Goal: Information Seeking & Learning: Compare options

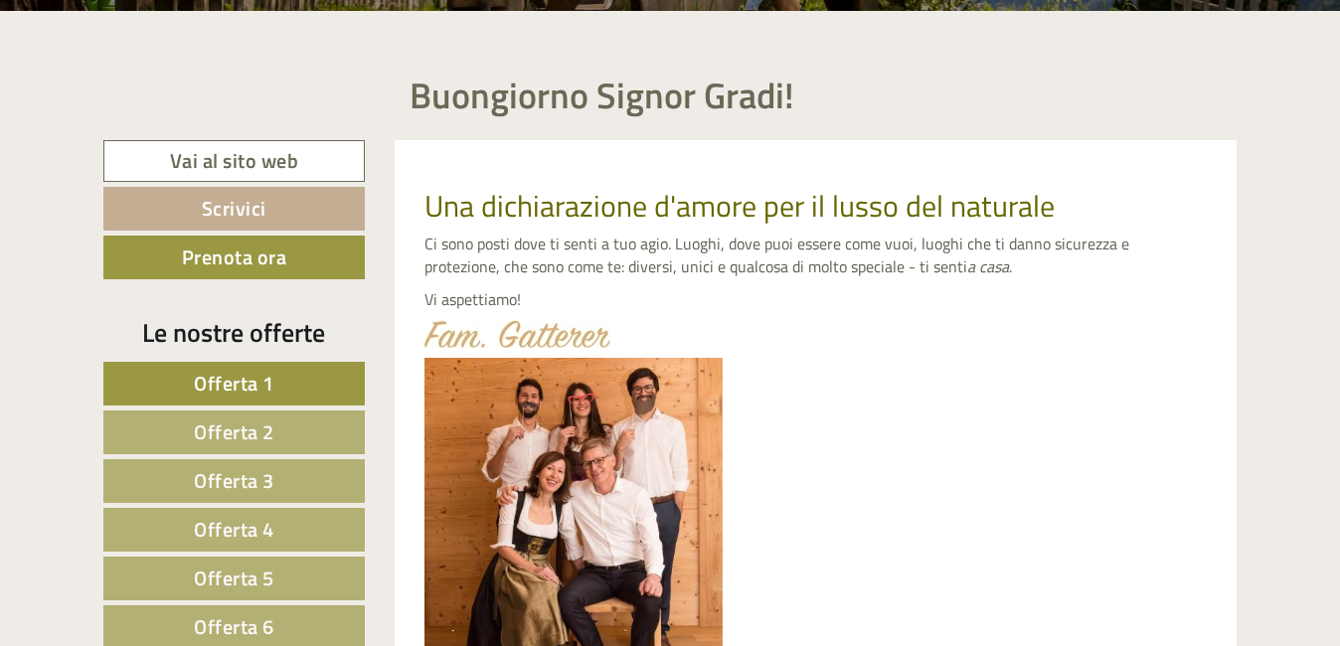
scroll to position [696, 0]
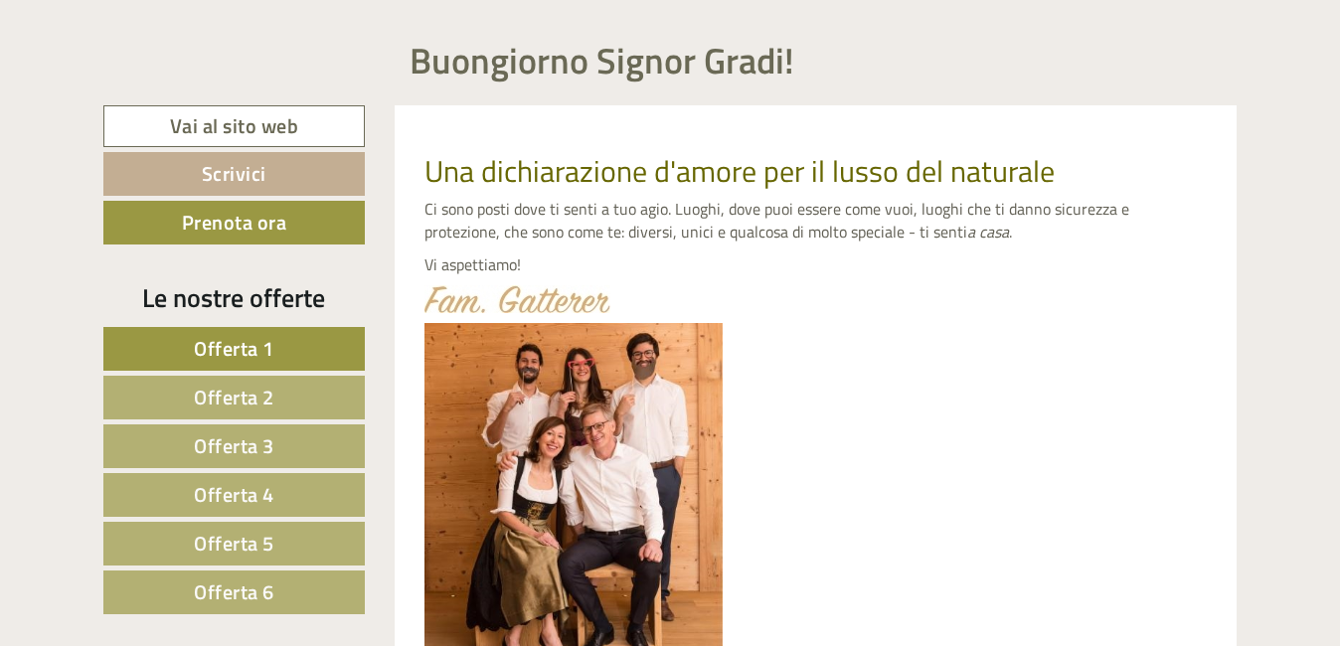
click at [253, 354] on span "Offerta 1" at bounding box center [234, 348] width 81 height 31
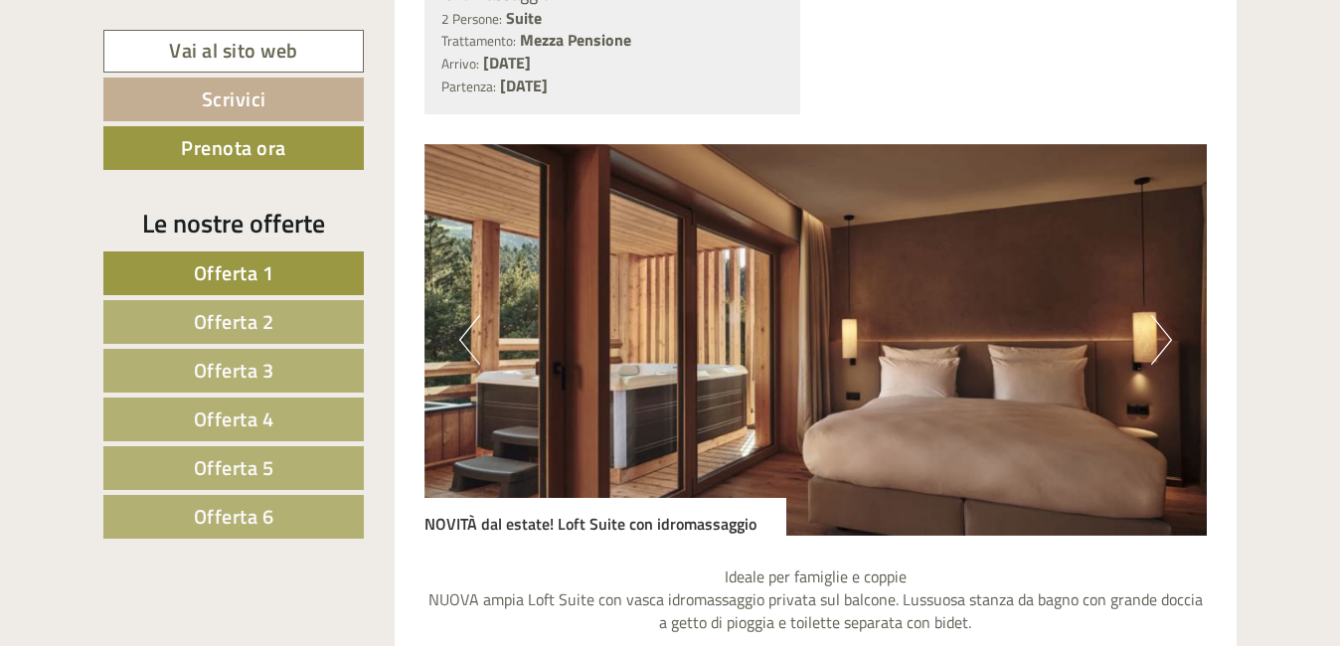
scroll to position [1647, 0]
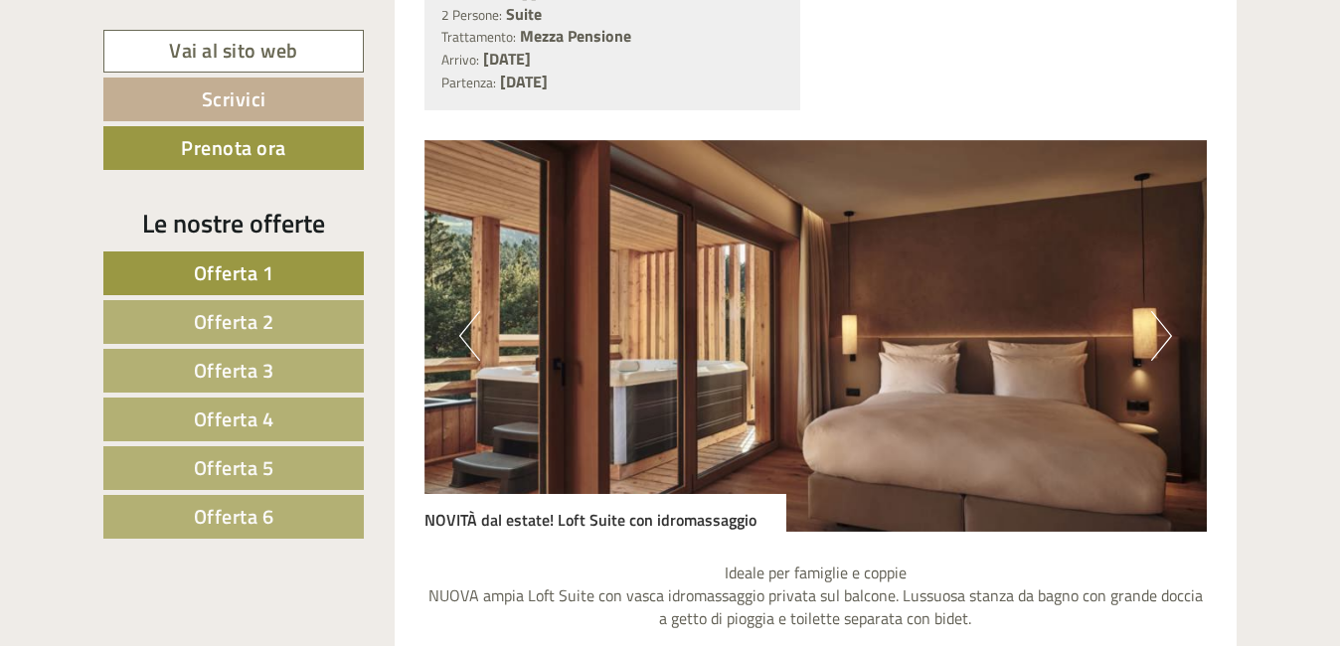
click at [218, 325] on span "Offerta 2" at bounding box center [234, 321] width 81 height 31
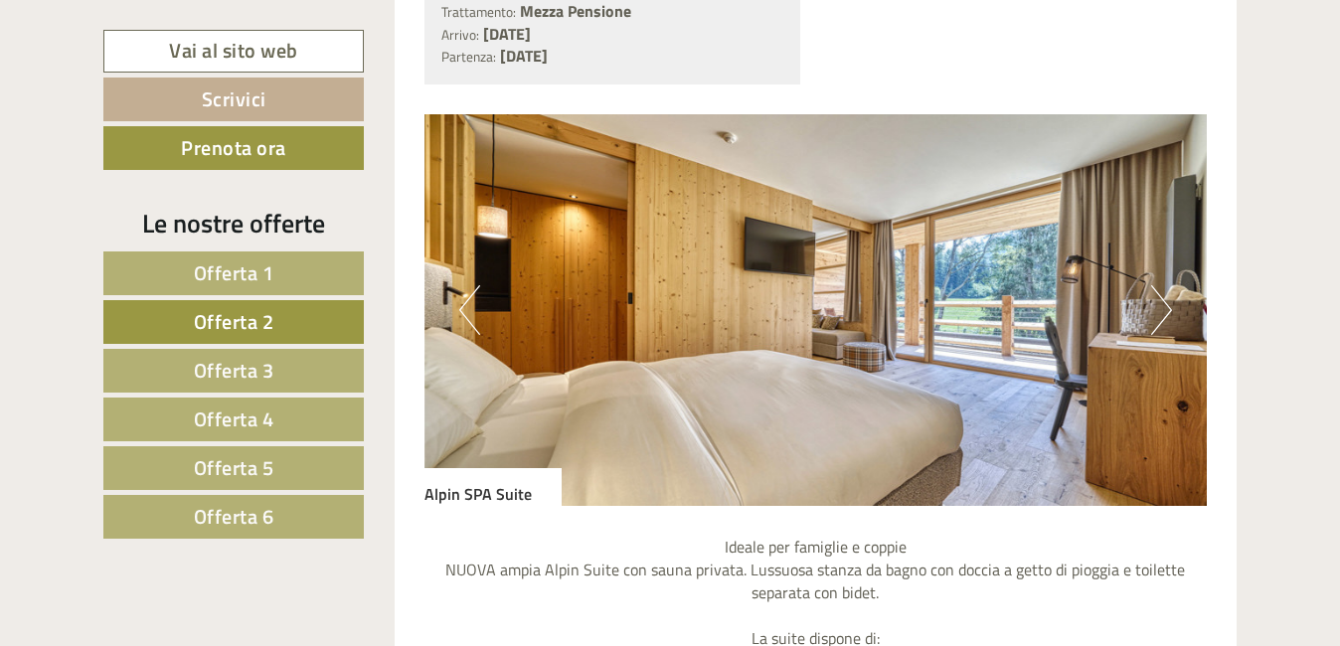
click at [1169, 310] on button "Next" at bounding box center [1162, 310] width 21 height 50
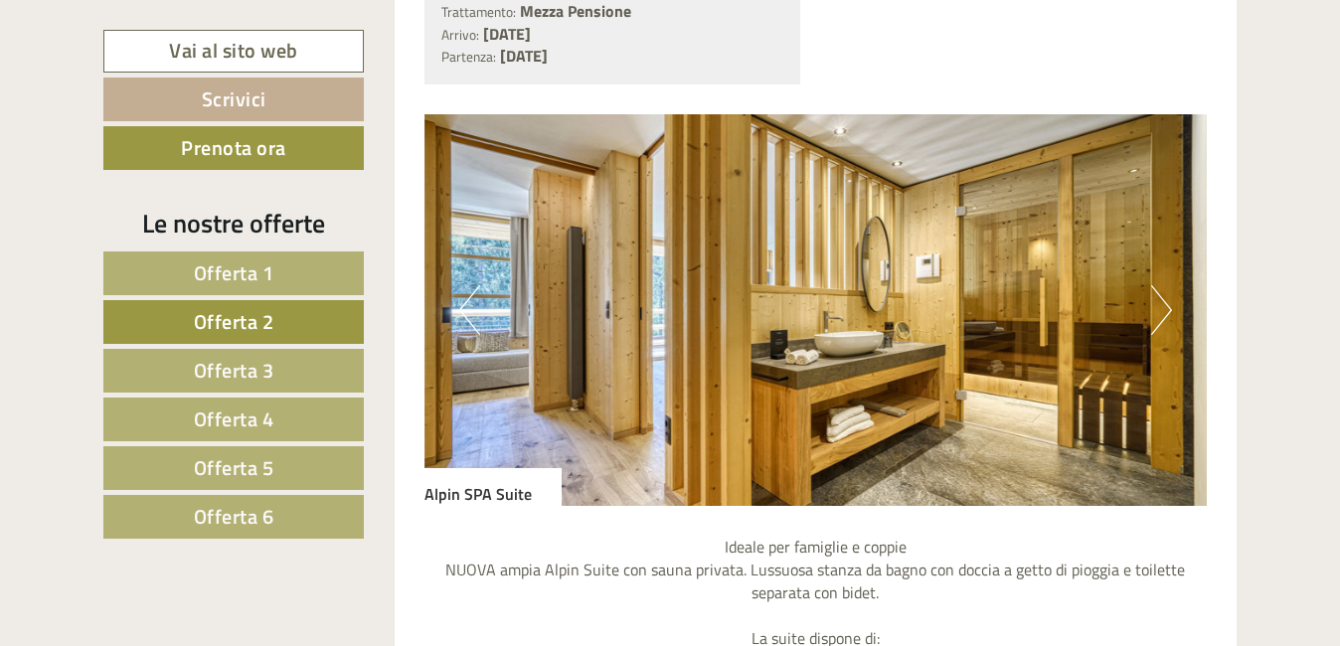
click at [1169, 310] on button "Next" at bounding box center [1162, 310] width 21 height 50
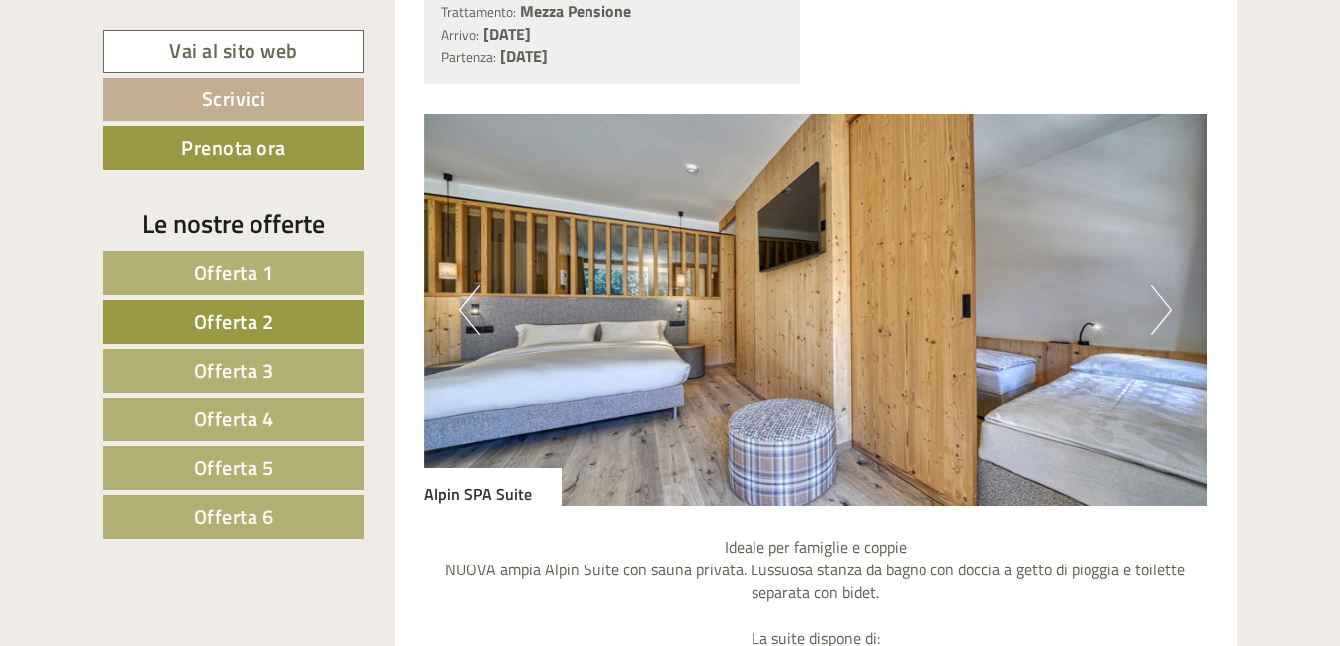
click at [1169, 310] on button "Next" at bounding box center [1162, 310] width 21 height 50
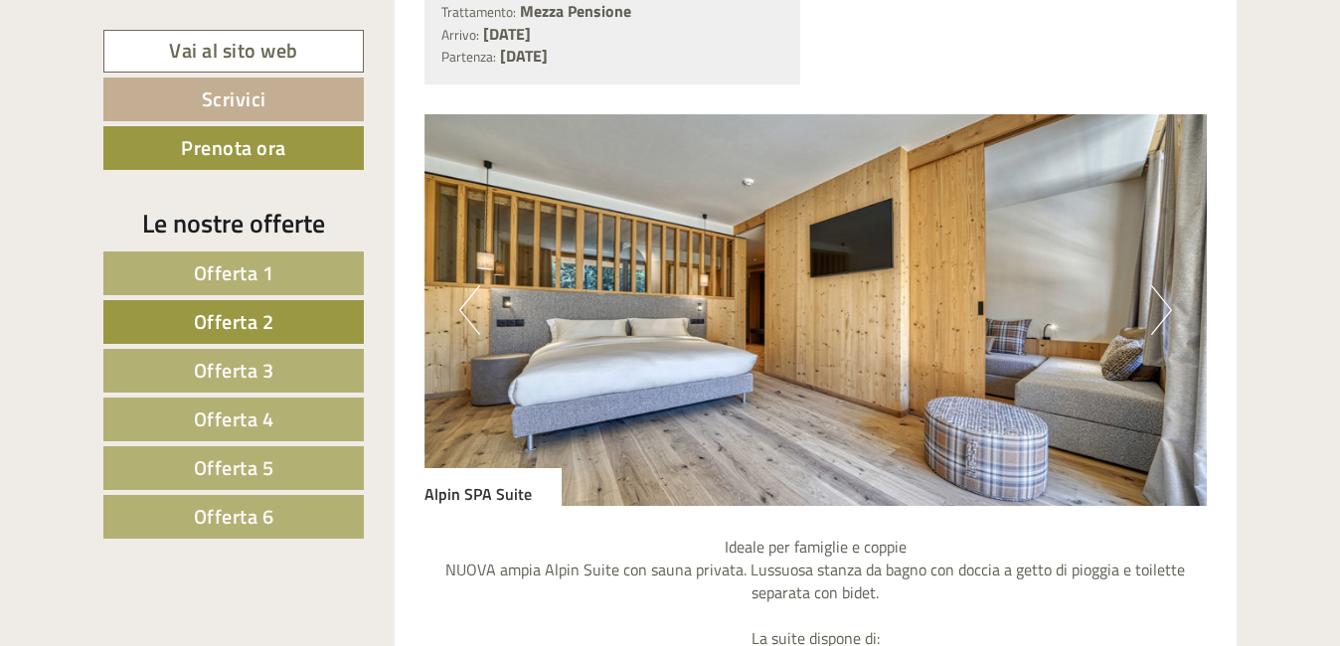
click at [214, 371] on span "Offerta 3" at bounding box center [234, 370] width 81 height 31
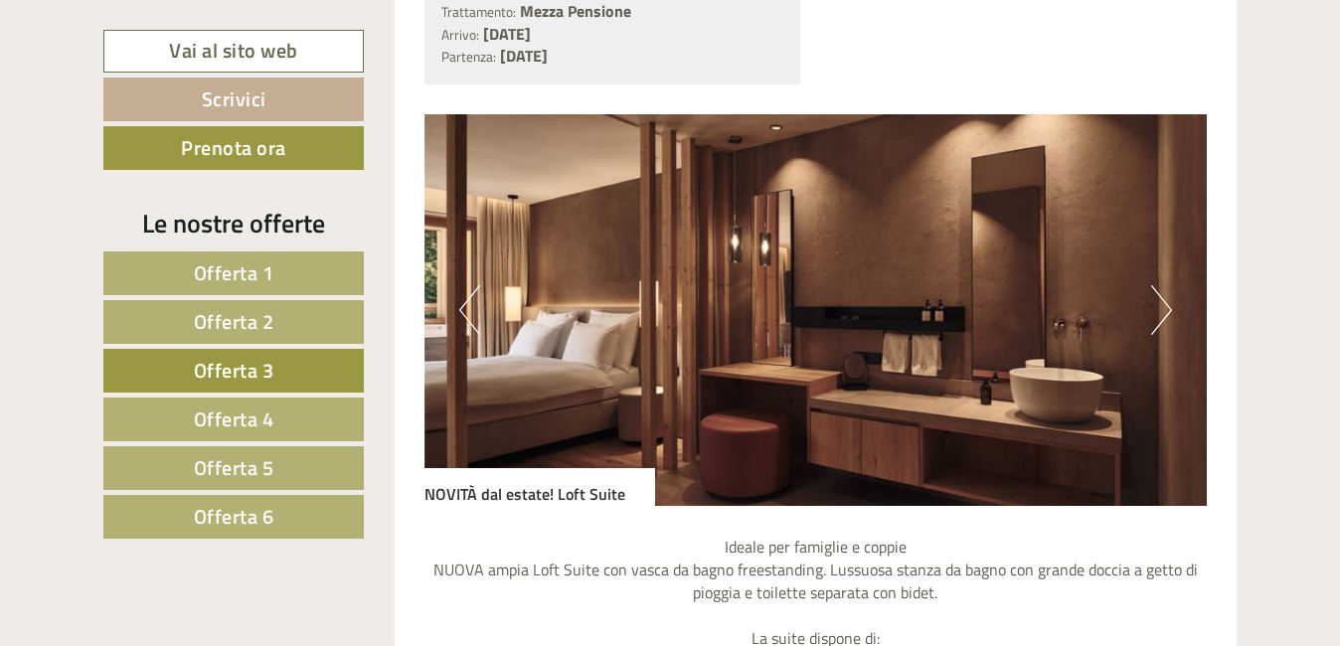
click at [1167, 317] on button "Next" at bounding box center [1162, 310] width 21 height 50
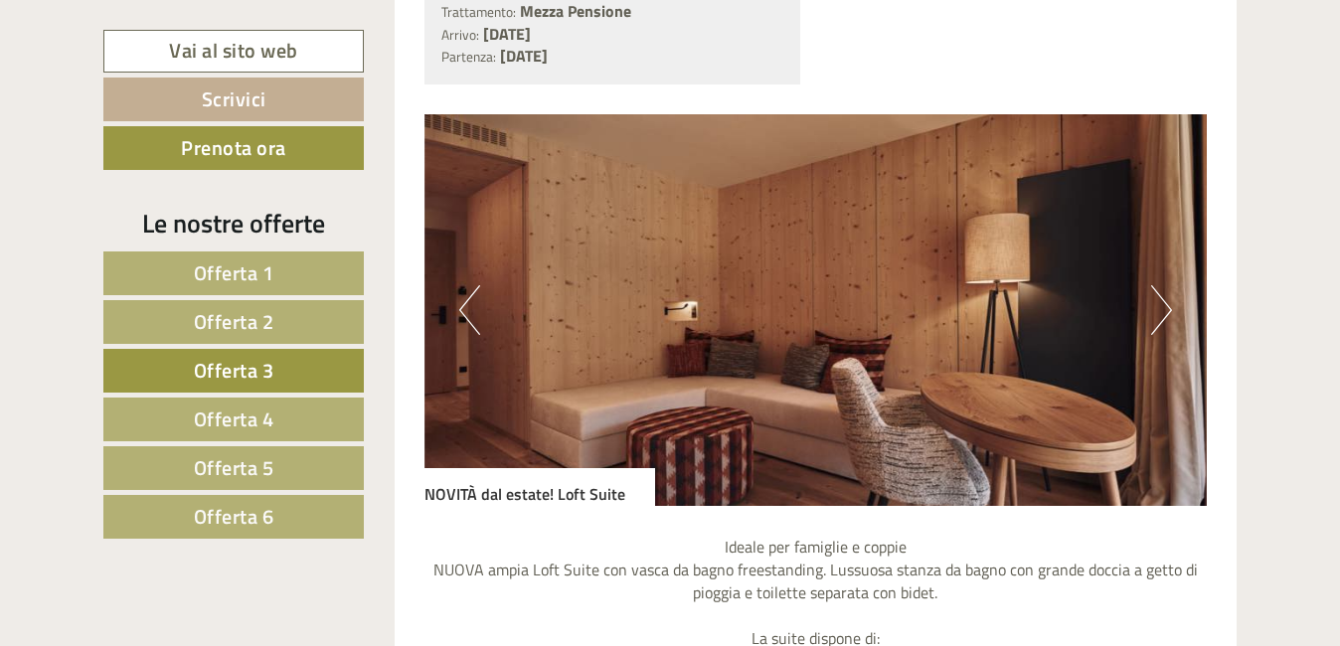
click at [1167, 317] on button "Next" at bounding box center [1162, 310] width 21 height 50
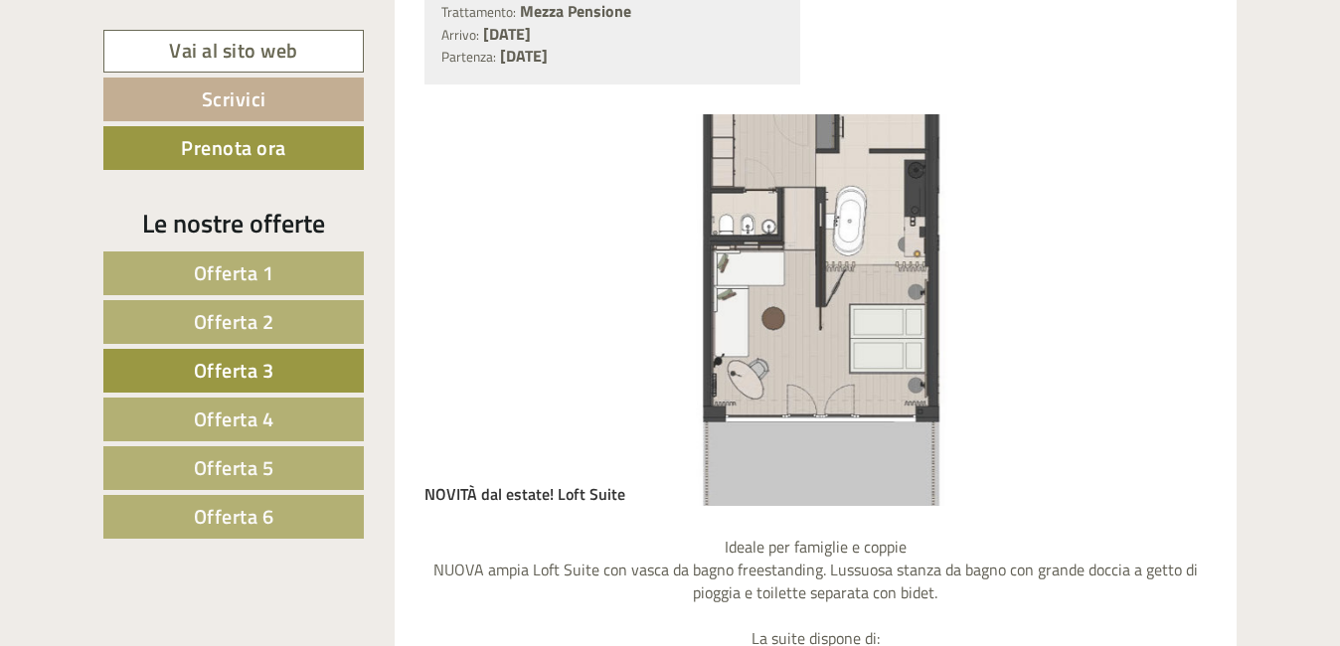
click at [257, 366] on span "Offerta 3" at bounding box center [234, 370] width 81 height 31
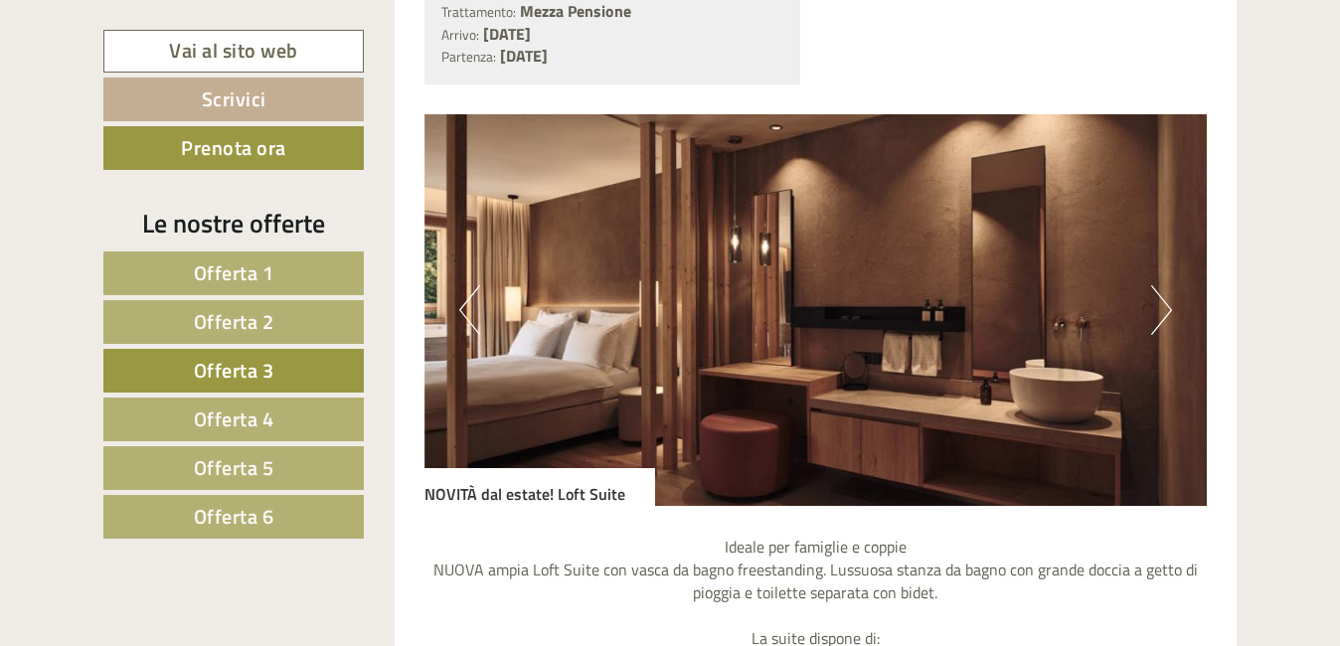
click at [1157, 325] on button "Next" at bounding box center [1162, 310] width 21 height 50
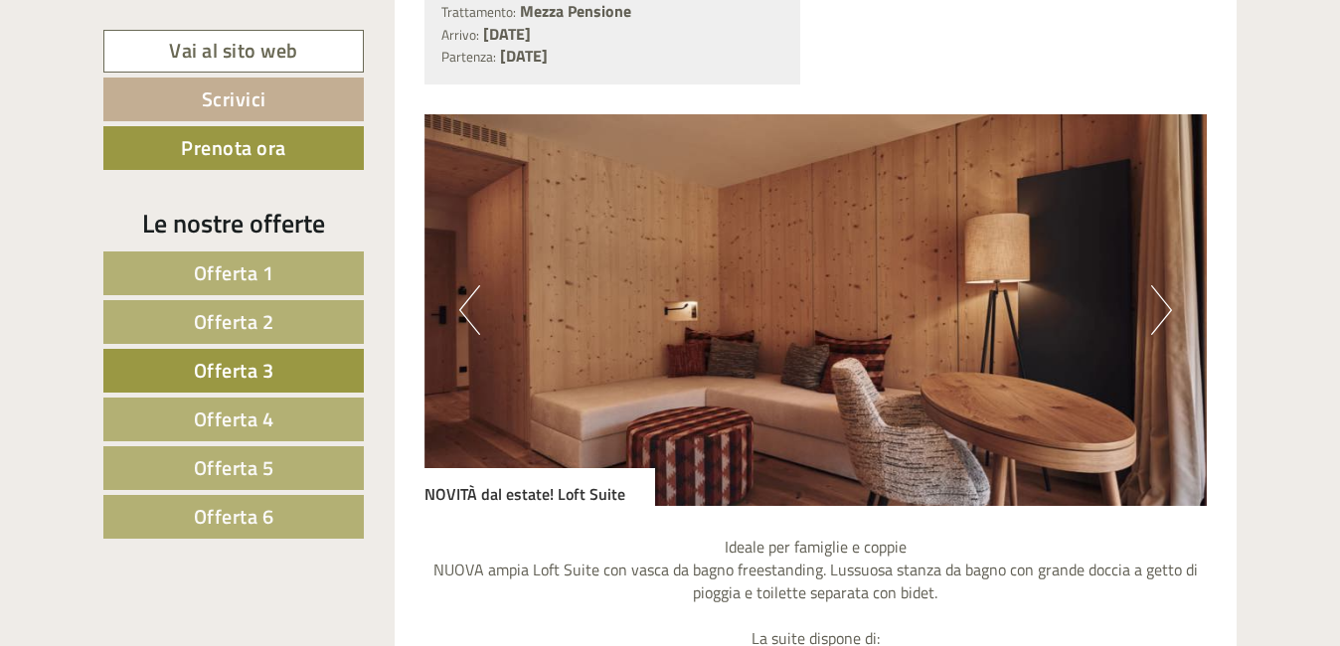
click at [1157, 324] on button "Next" at bounding box center [1162, 310] width 21 height 50
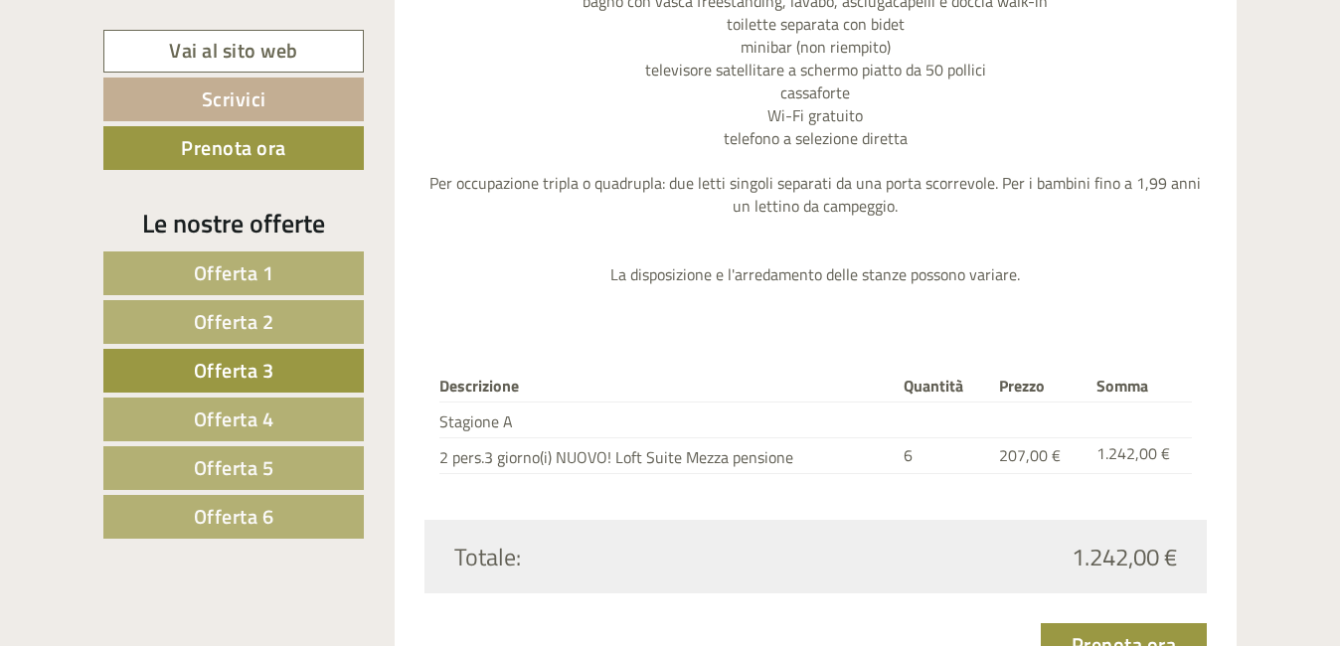
scroll to position [2542, 0]
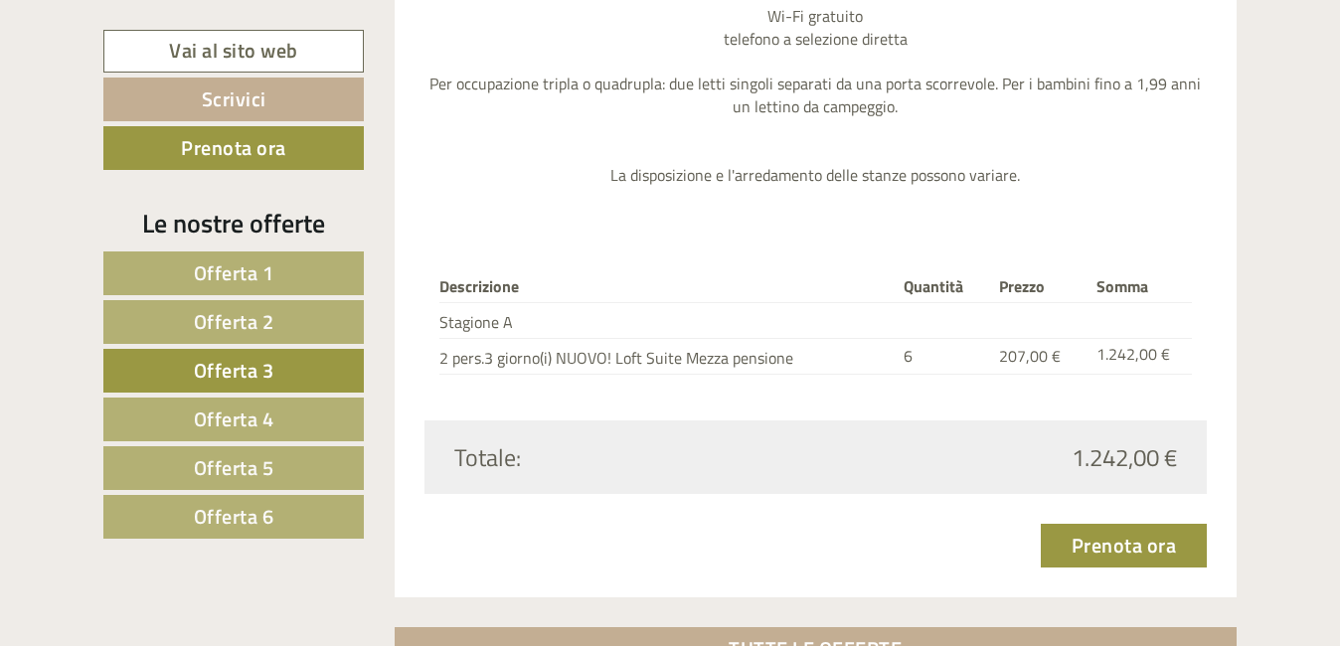
click at [259, 425] on span "Offerta 4" at bounding box center [234, 419] width 81 height 31
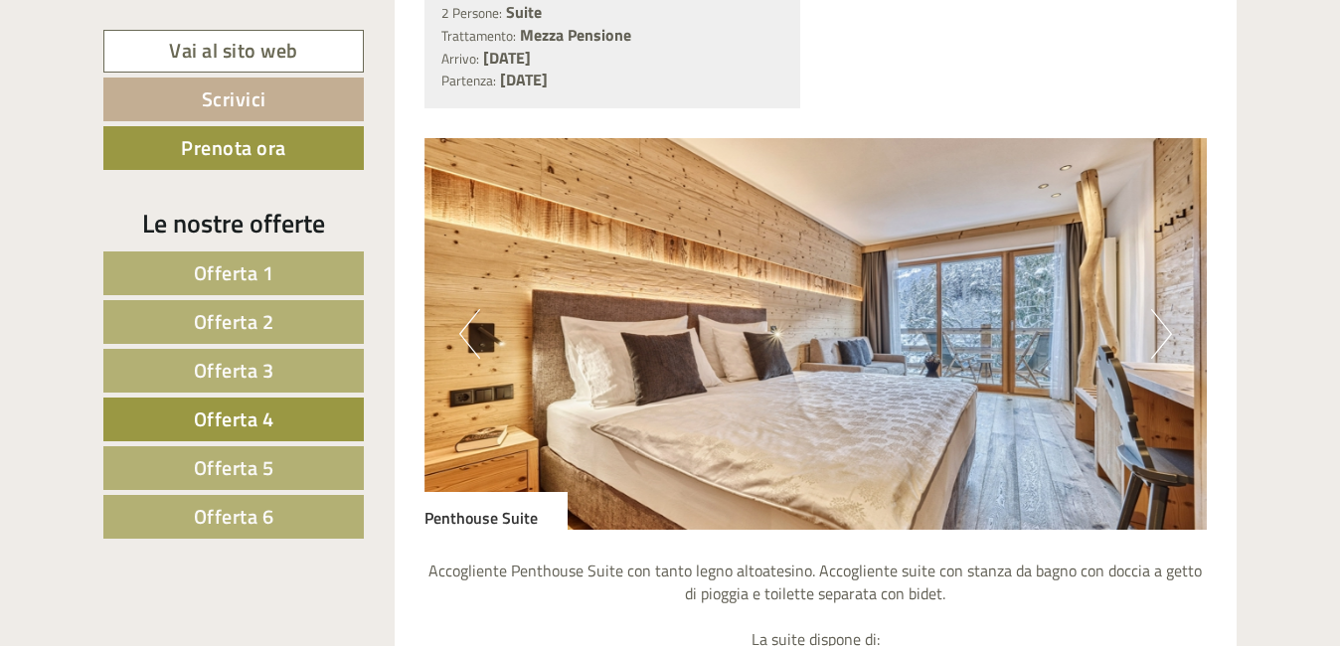
scroll to position [1647, 0]
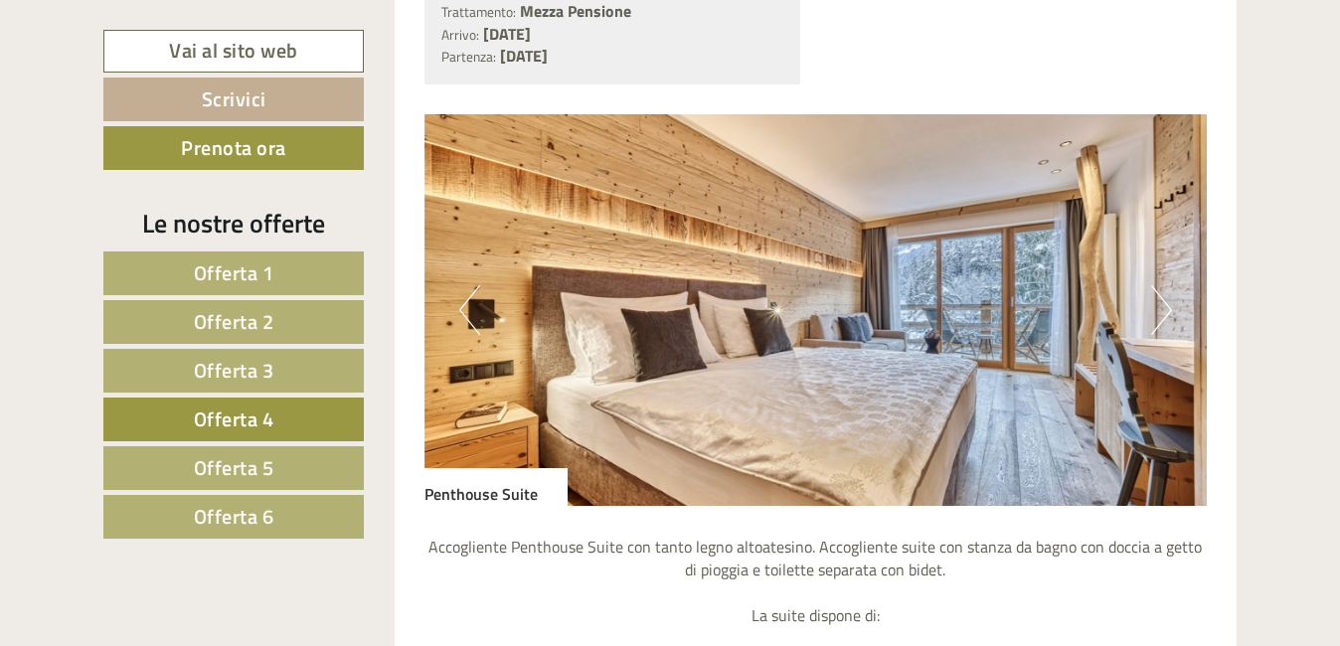
click at [1167, 311] on button "Next" at bounding box center [1162, 310] width 21 height 50
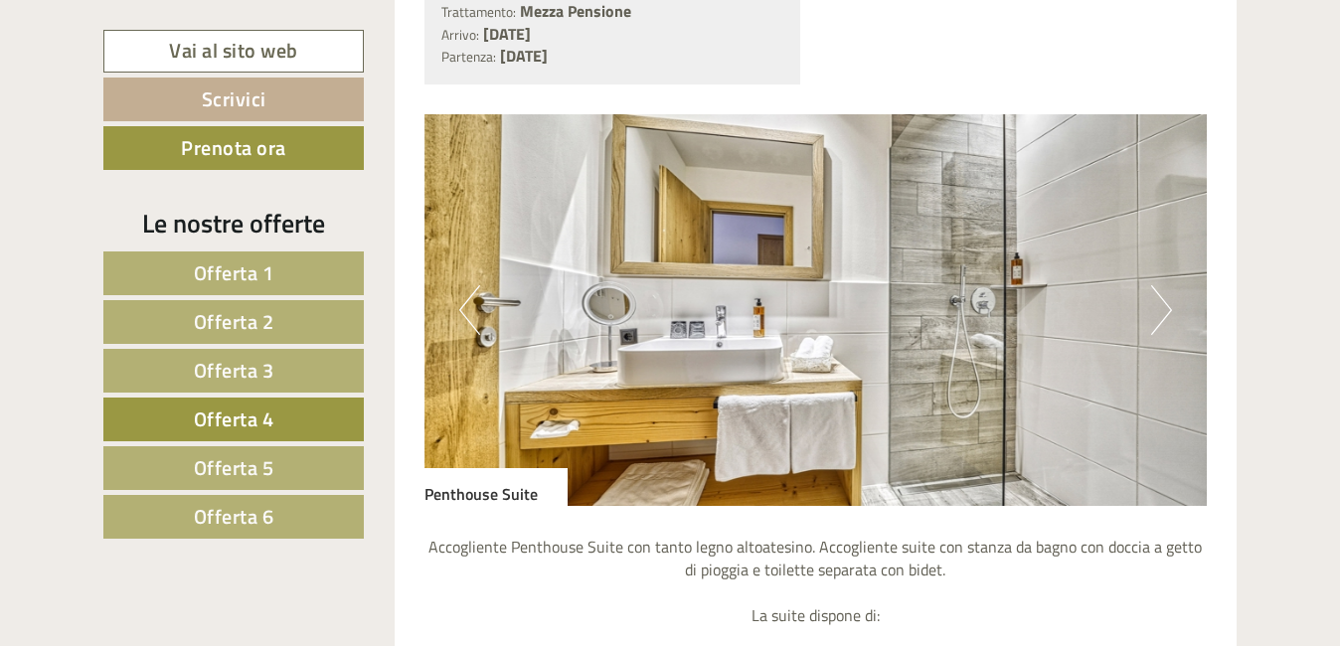
click at [1167, 311] on button "Next" at bounding box center [1162, 310] width 21 height 50
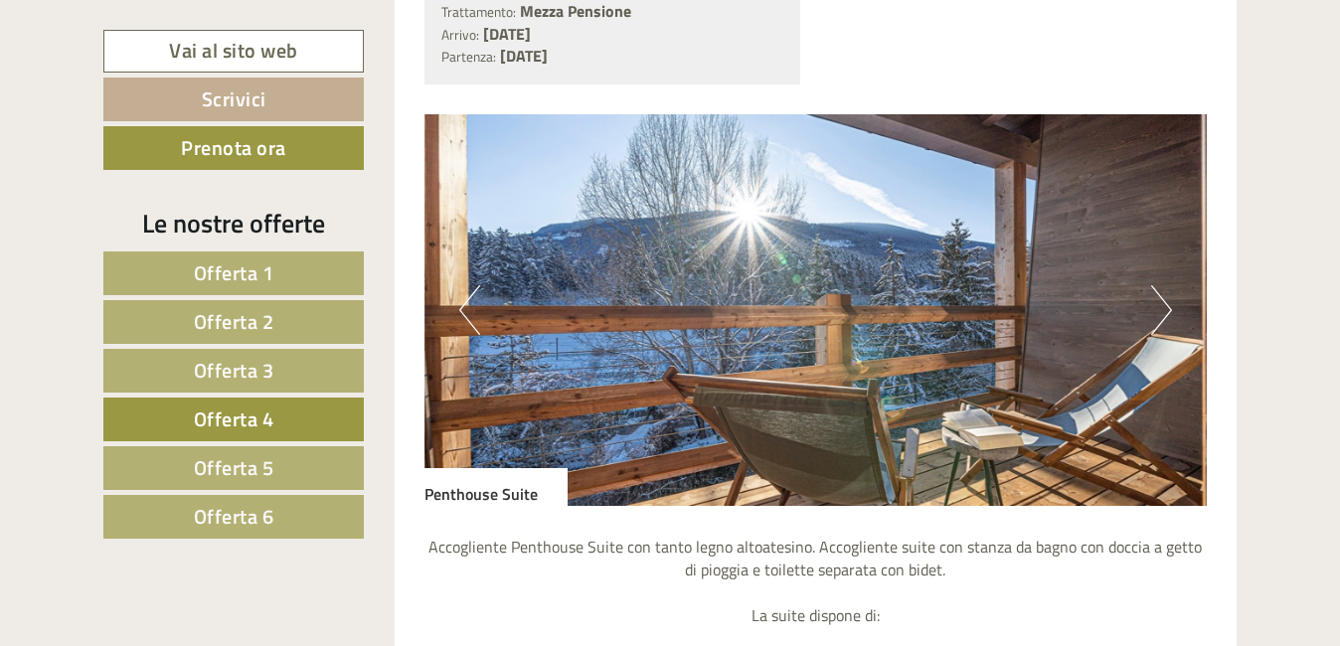
click at [1167, 311] on button "Next" at bounding box center [1162, 310] width 21 height 50
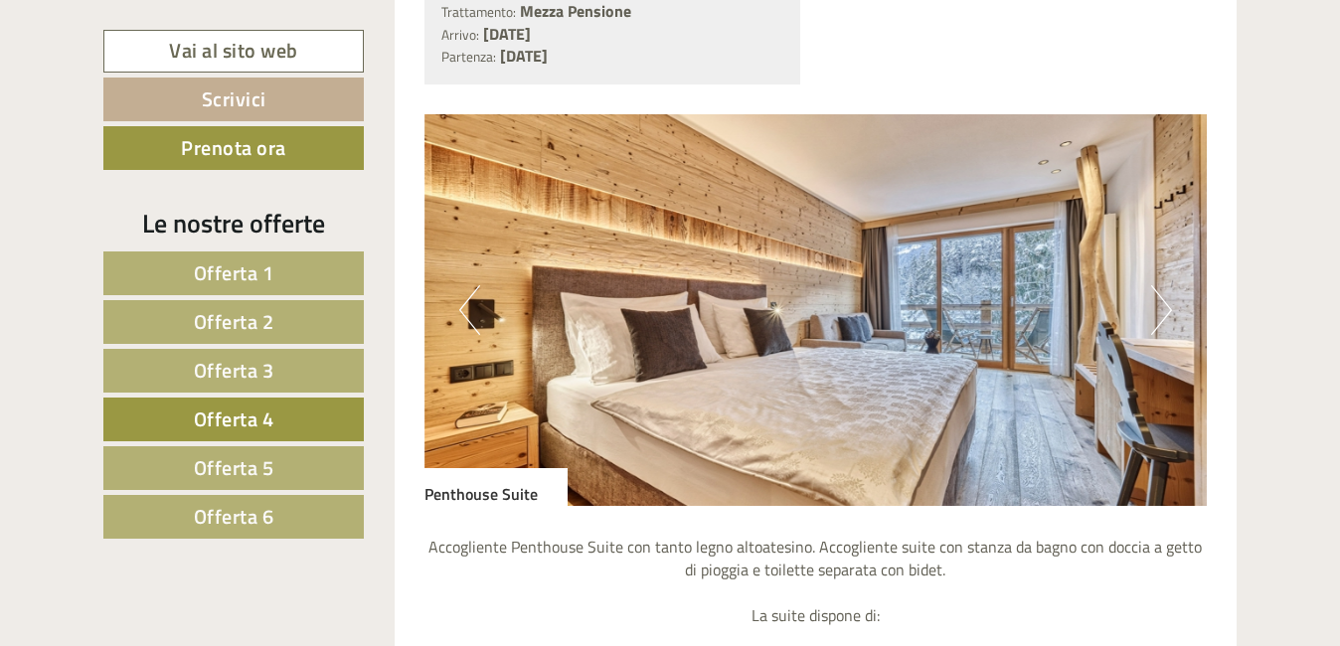
click at [1167, 311] on button "Next" at bounding box center [1162, 310] width 21 height 50
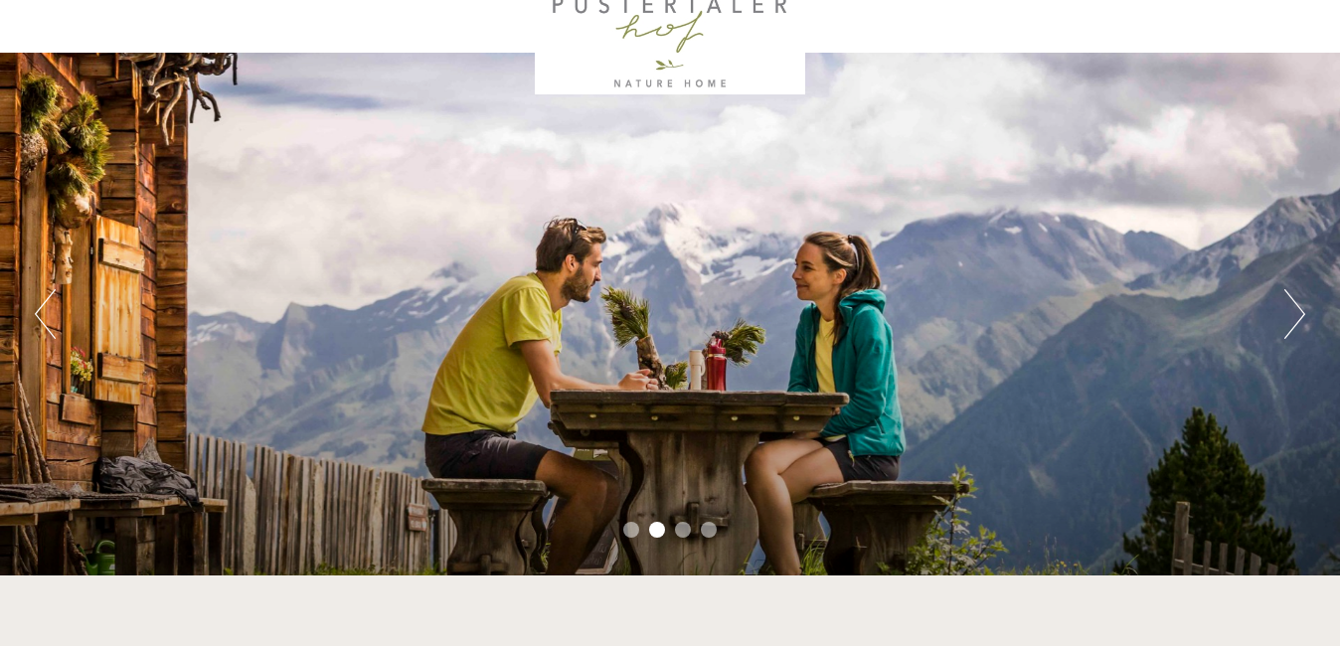
scroll to position [56, 0]
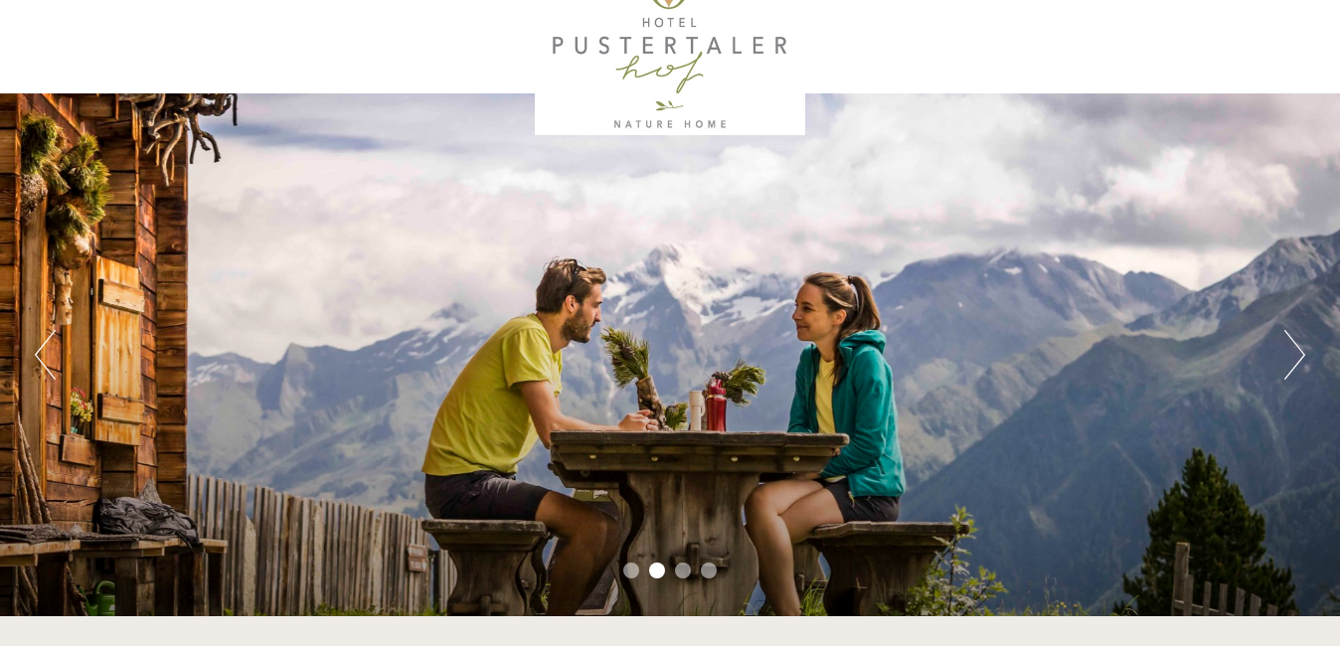
click at [1298, 367] on button "Next" at bounding box center [1295, 355] width 21 height 50
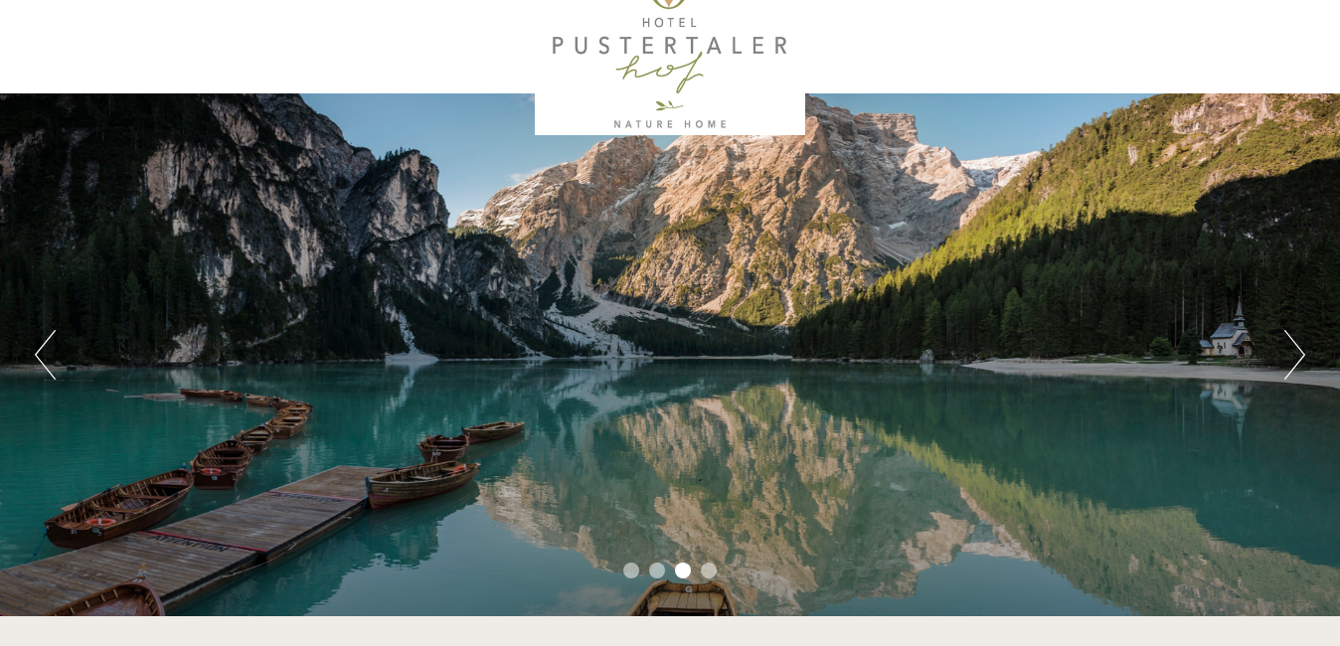
click at [1297, 366] on button "Next" at bounding box center [1295, 355] width 21 height 50
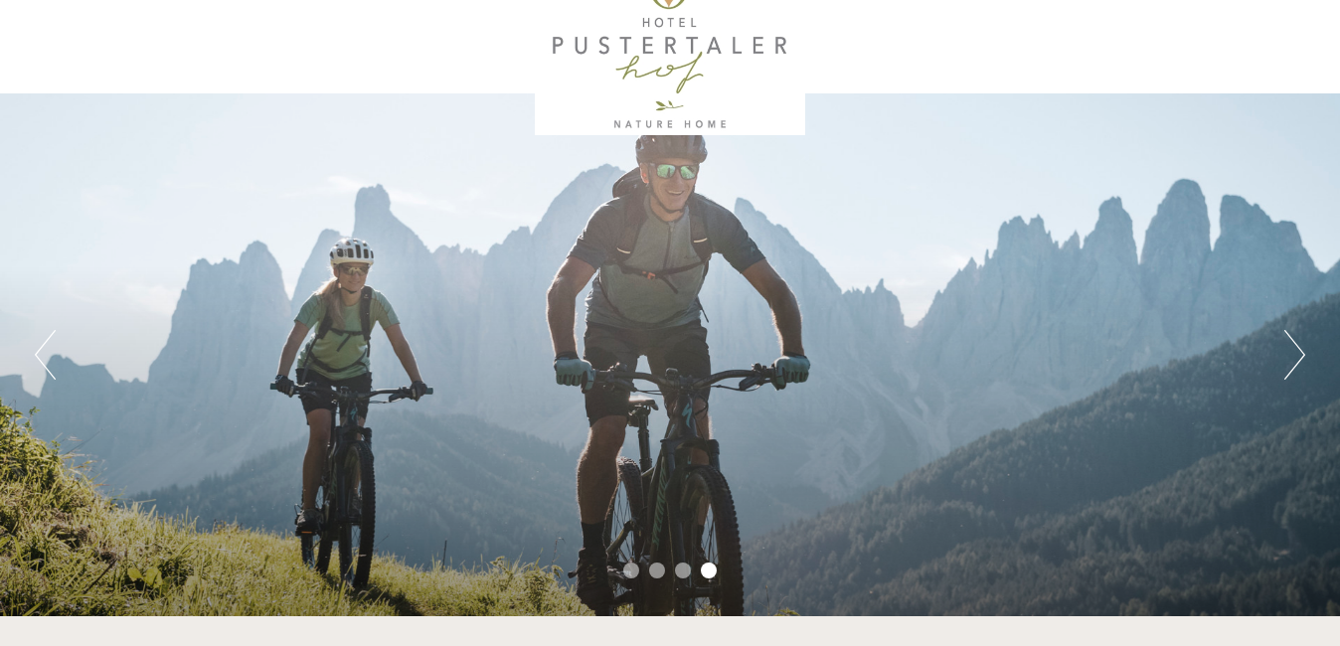
click at [1297, 366] on button "Next" at bounding box center [1295, 355] width 21 height 50
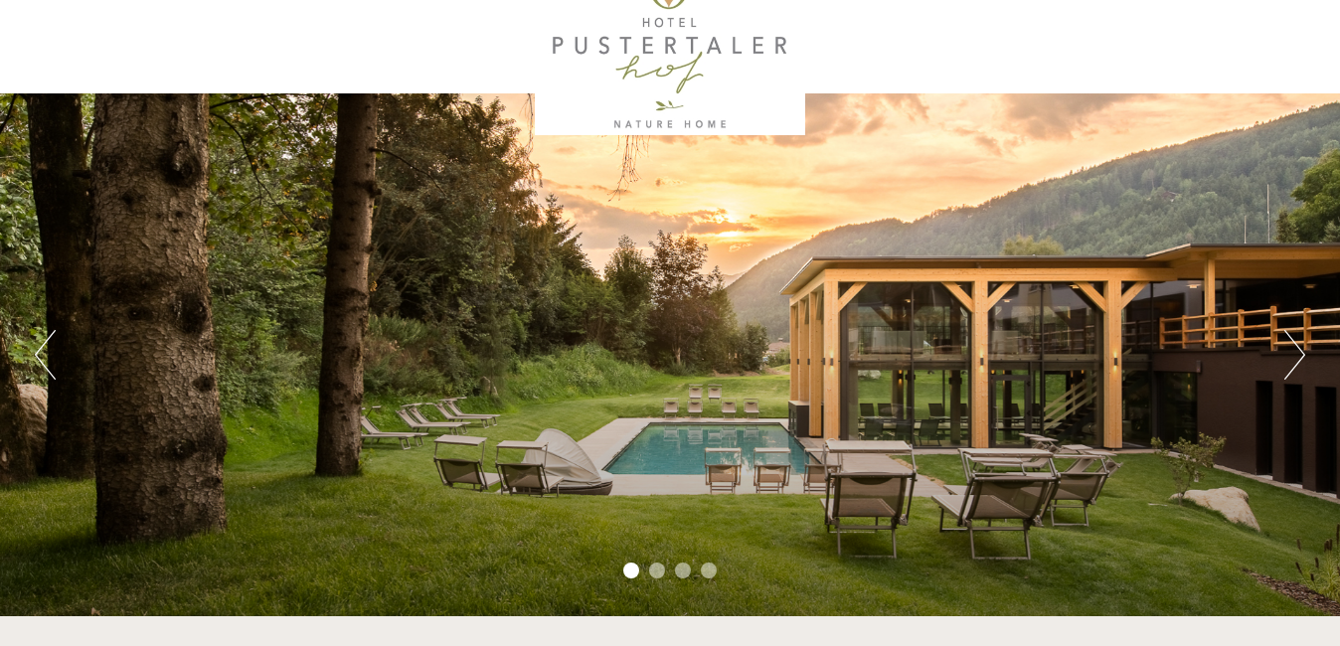
click at [1297, 366] on button "Next" at bounding box center [1295, 355] width 21 height 50
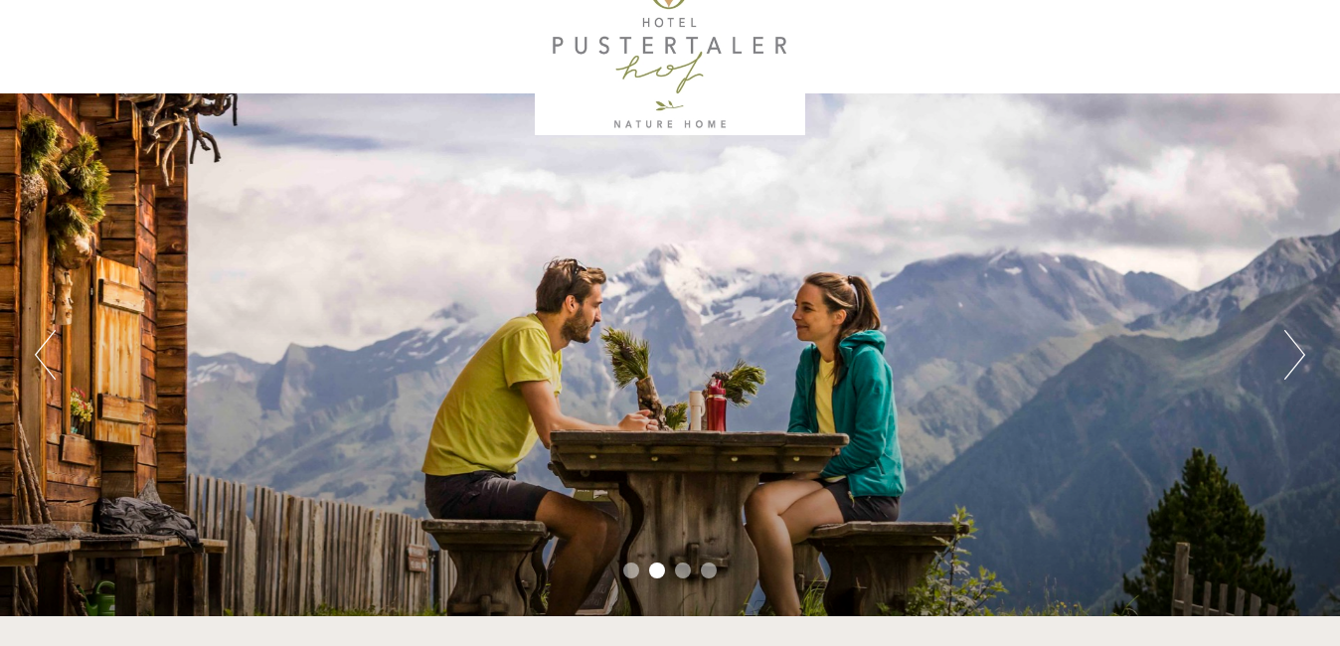
click at [1297, 366] on button "Next" at bounding box center [1295, 355] width 21 height 50
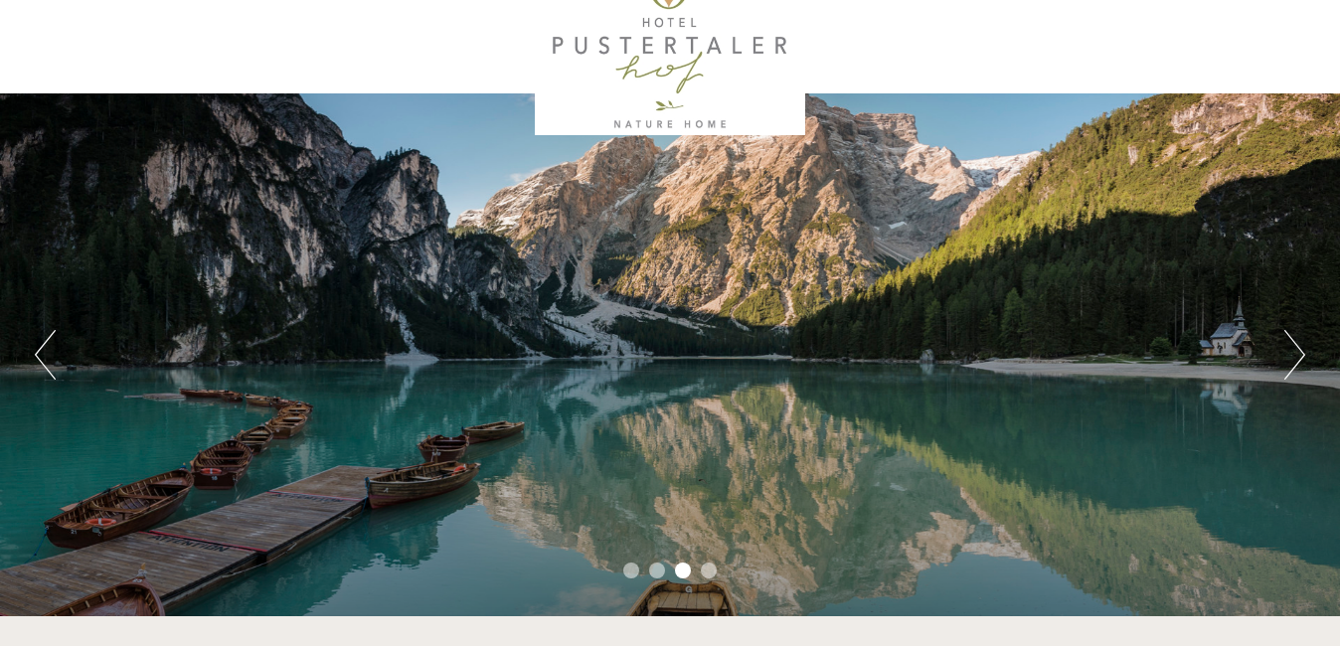
click at [1297, 366] on button "Next" at bounding box center [1295, 355] width 21 height 50
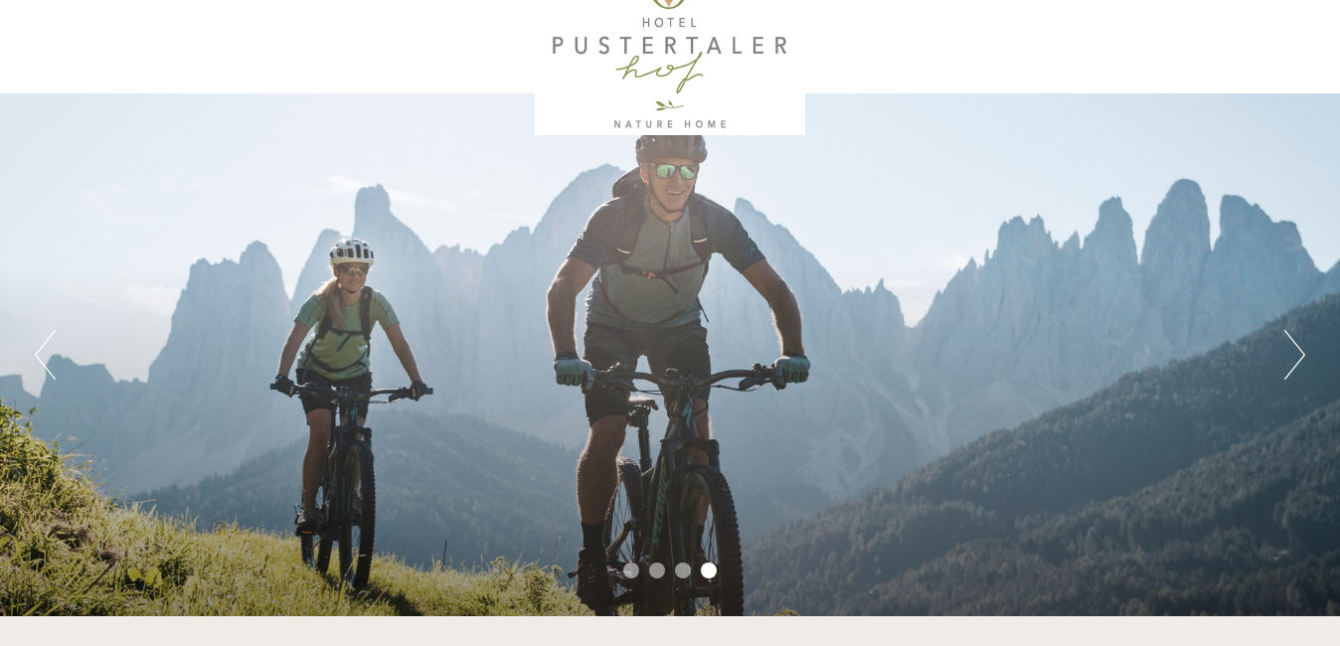
click at [1297, 366] on button "Next" at bounding box center [1295, 355] width 21 height 50
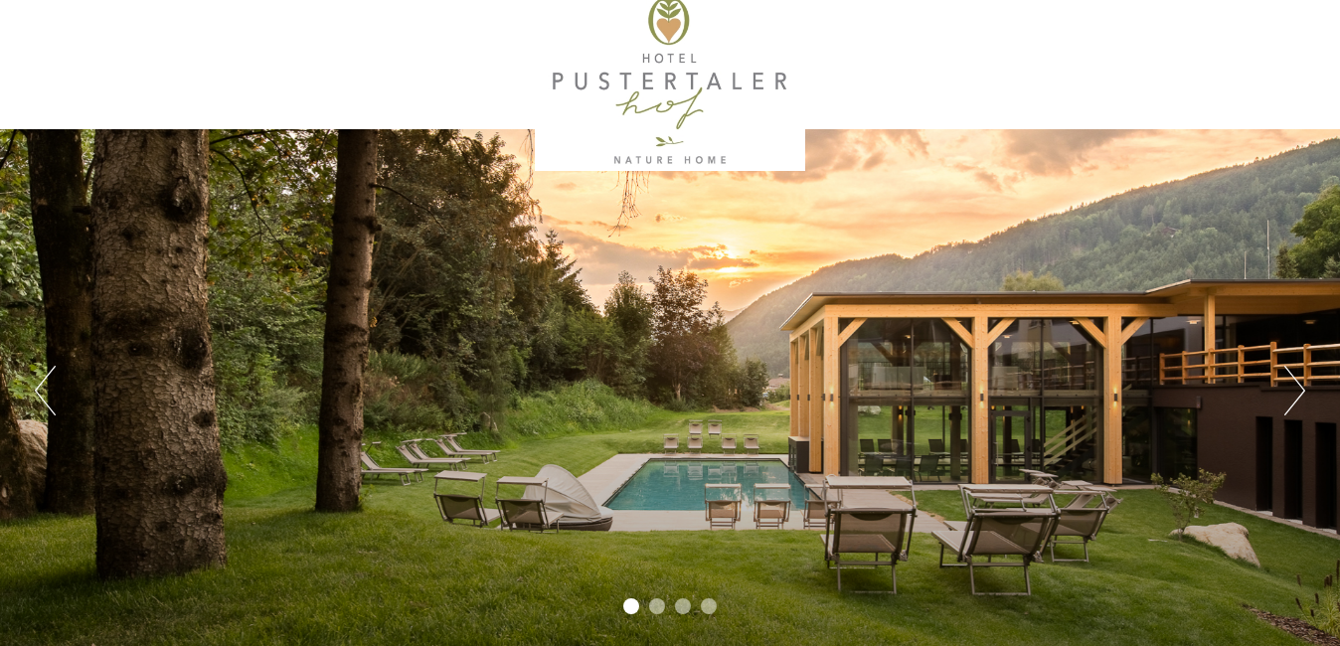
scroll to position [0, 0]
